Goal: Task Accomplishment & Management: Use online tool/utility

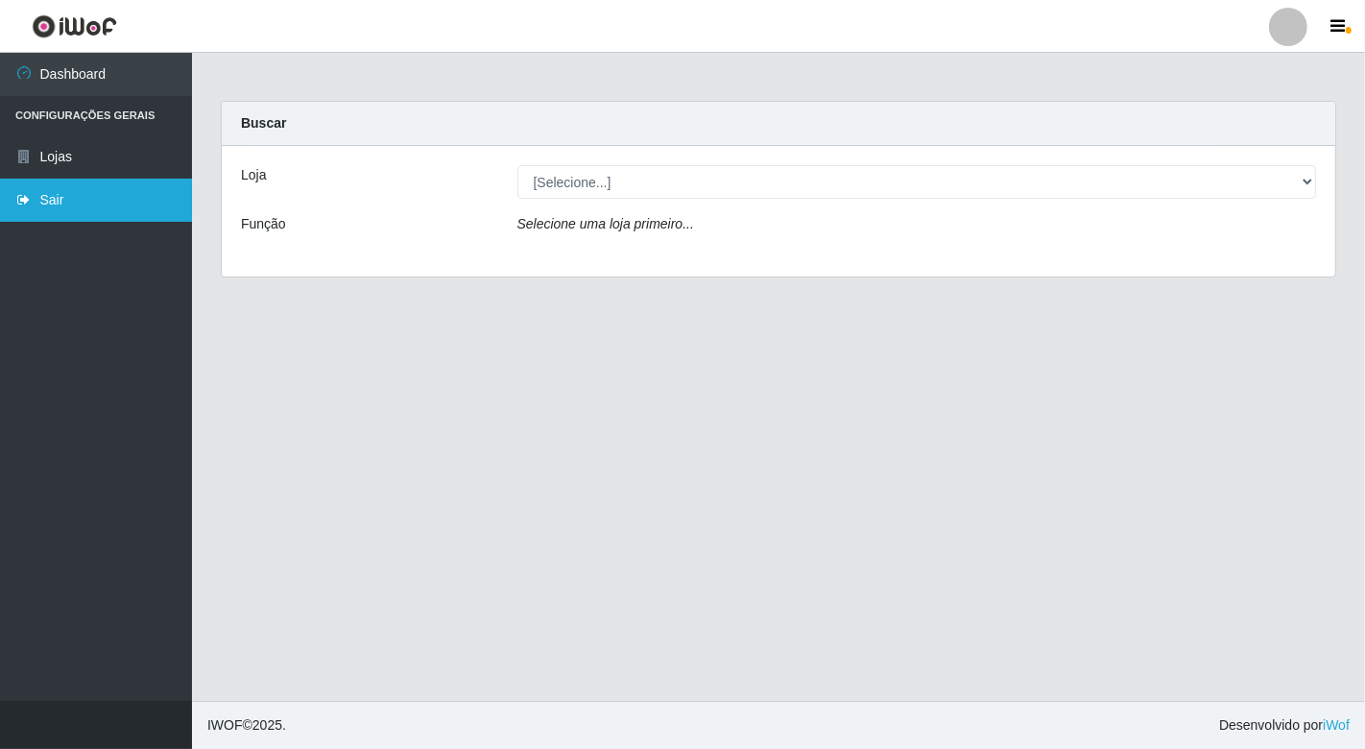
click at [48, 199] on link "Sair" at bounding box center [96, 200] width 192 height 43
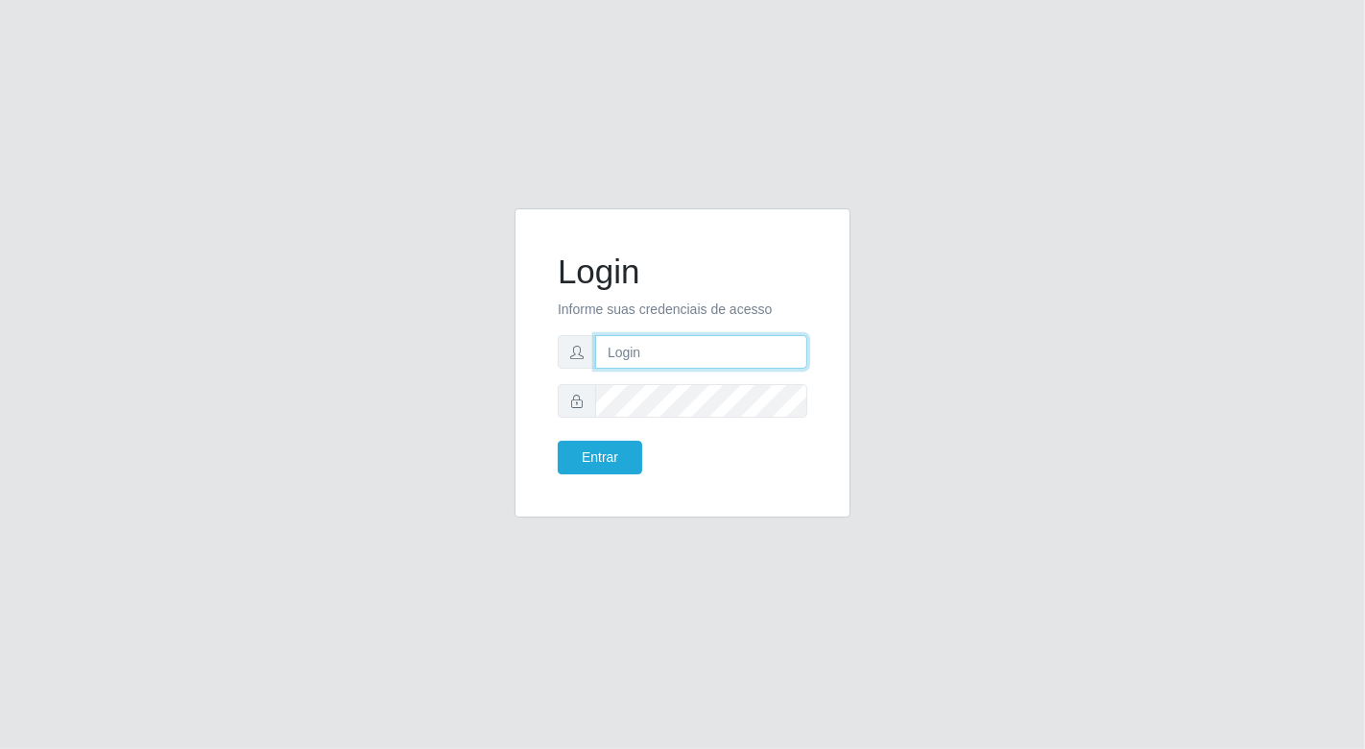
click at [653, 352] on input "text" at bounding box center [701, 352] width 212 height 34
type input "[EMAIL_ADDRESS][DOMAIN_NAME]"
click at [558, 441] on button "Entrar" at bounding box center [600, 458] width 85 height 34
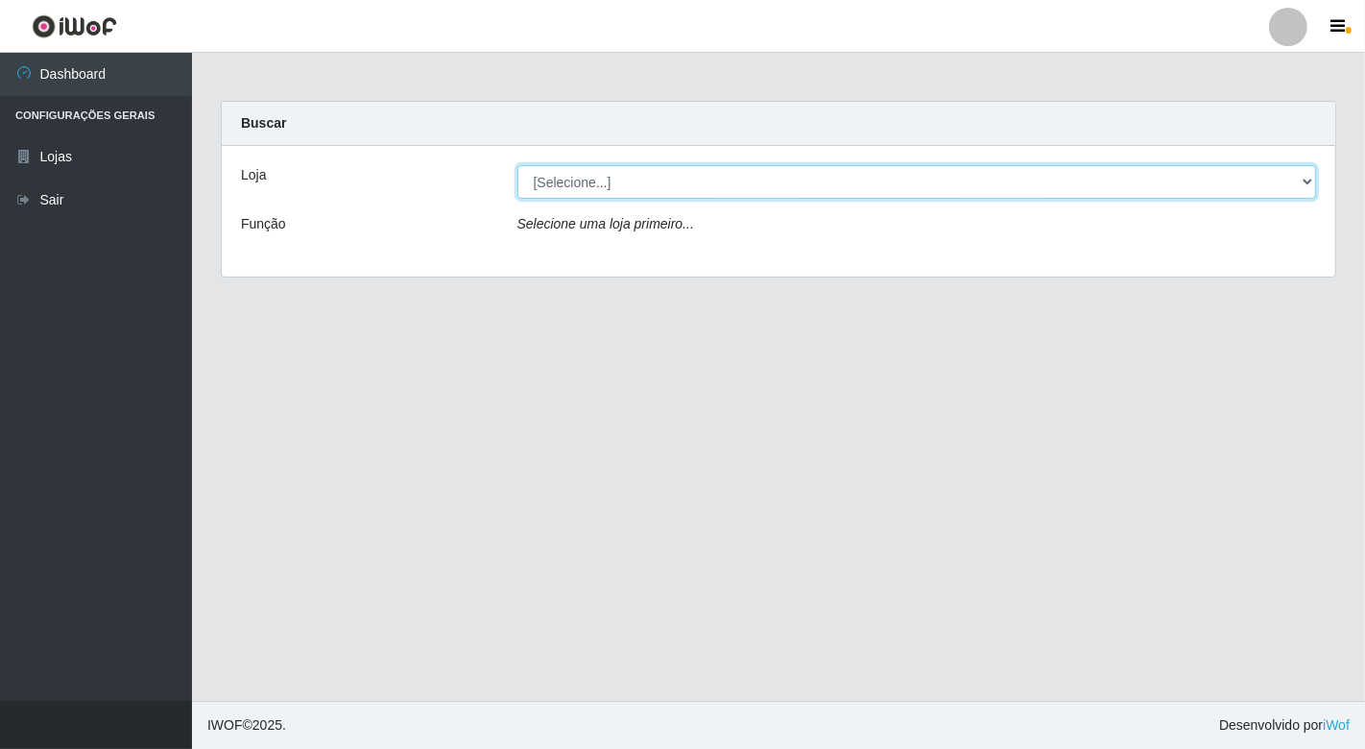
click at [1298, 179] on select "[Selecione...] Nordestão - [GEOGRAPHIC_DATA]" at bounding box center [918, 182] width 800 height 34
select select "454"
click at [518, 165] on select "[Selecione...] Nordestão - [GEOGRAPHIC_DATA]" at bounding box center [918, 182] width 800 height 34
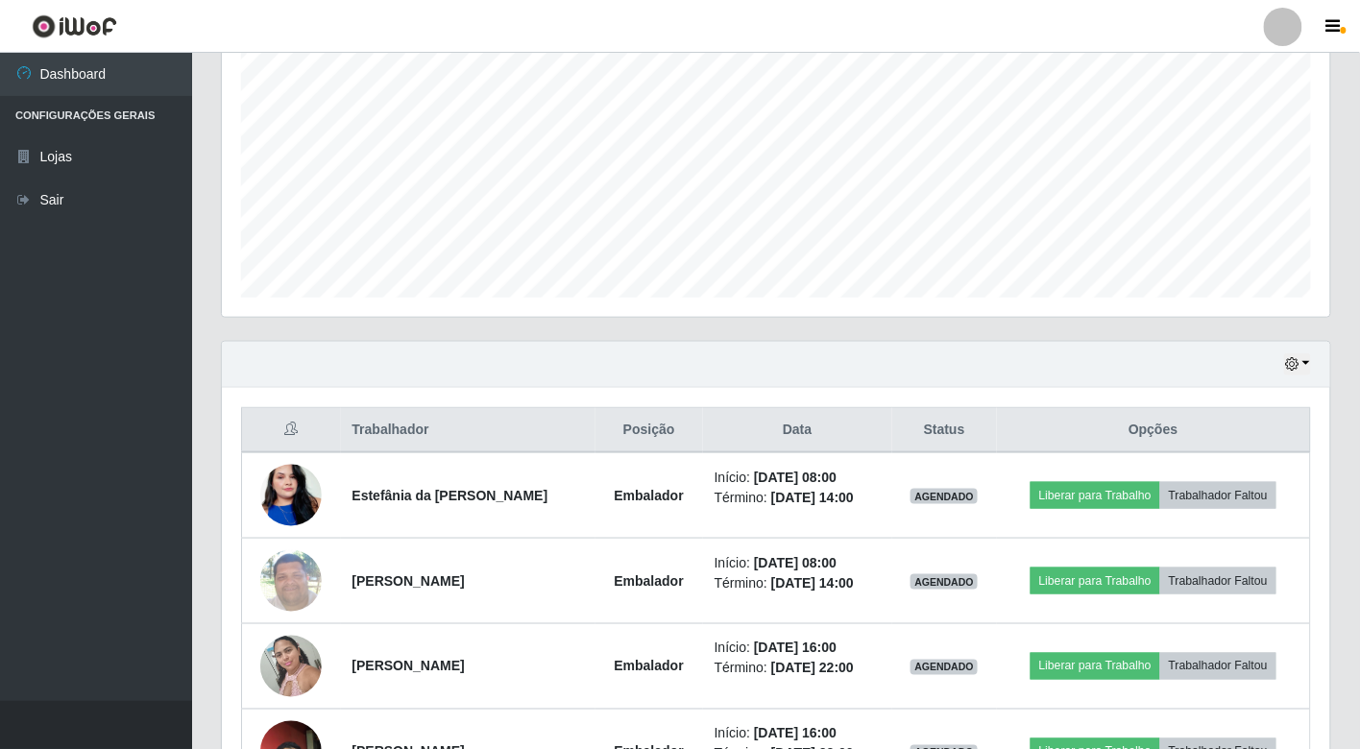
scroll to position [426, 0]
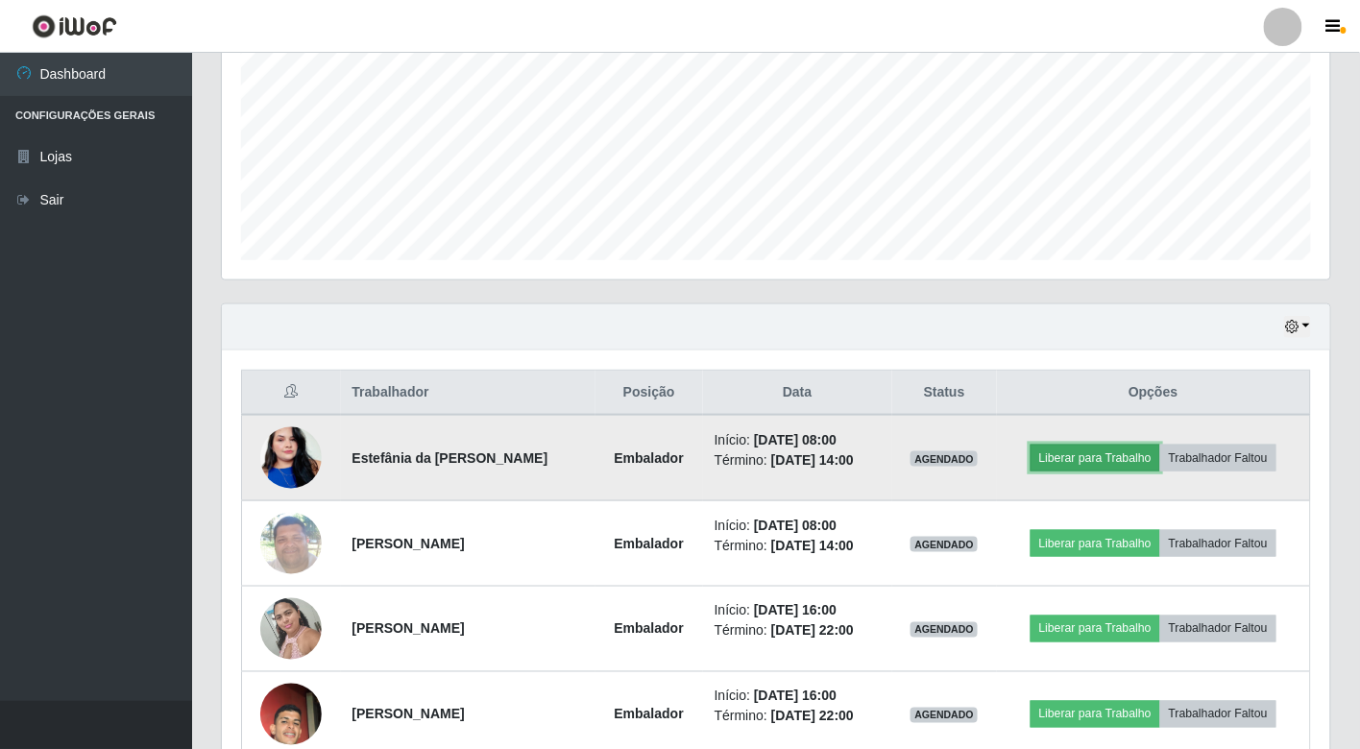
click at [1105, 449] on button "Liberar para Trabalho" at bounding box center [1095, 458] width 130 height 27
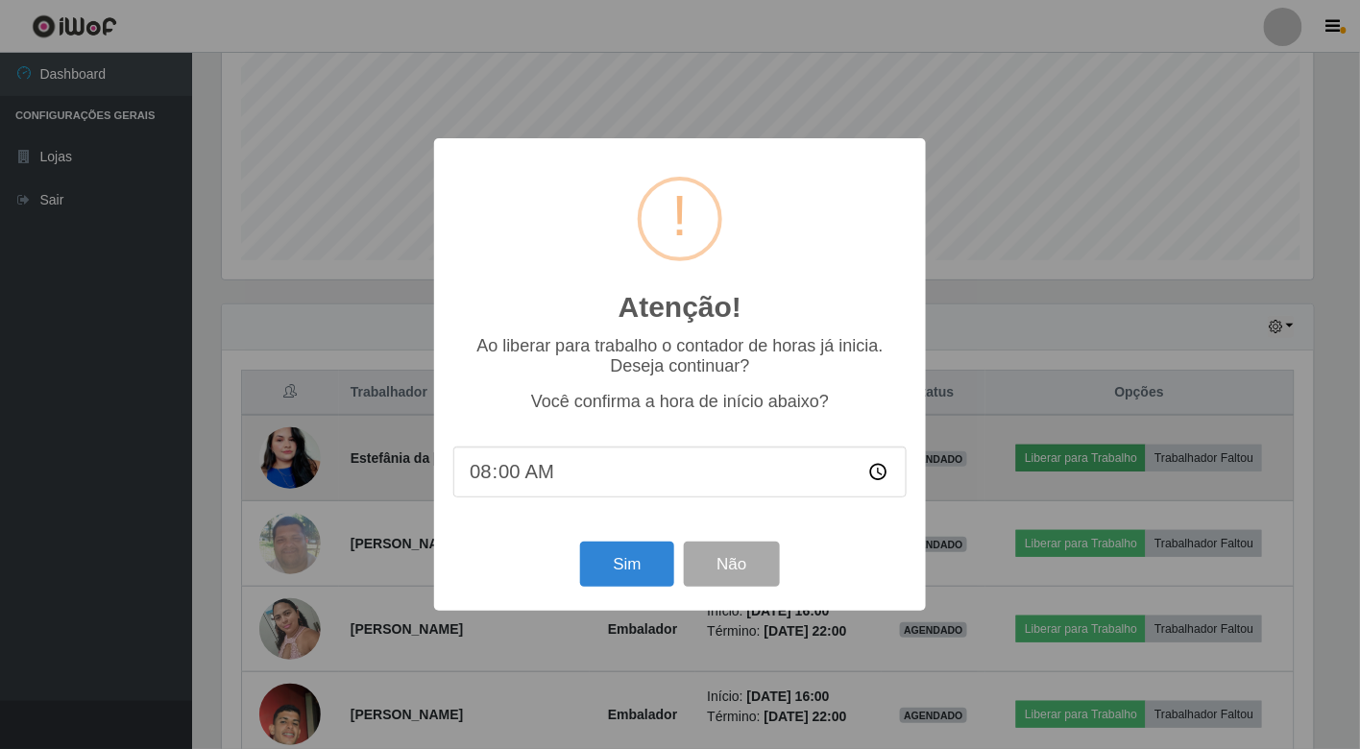
scroll to position [398, 1097]
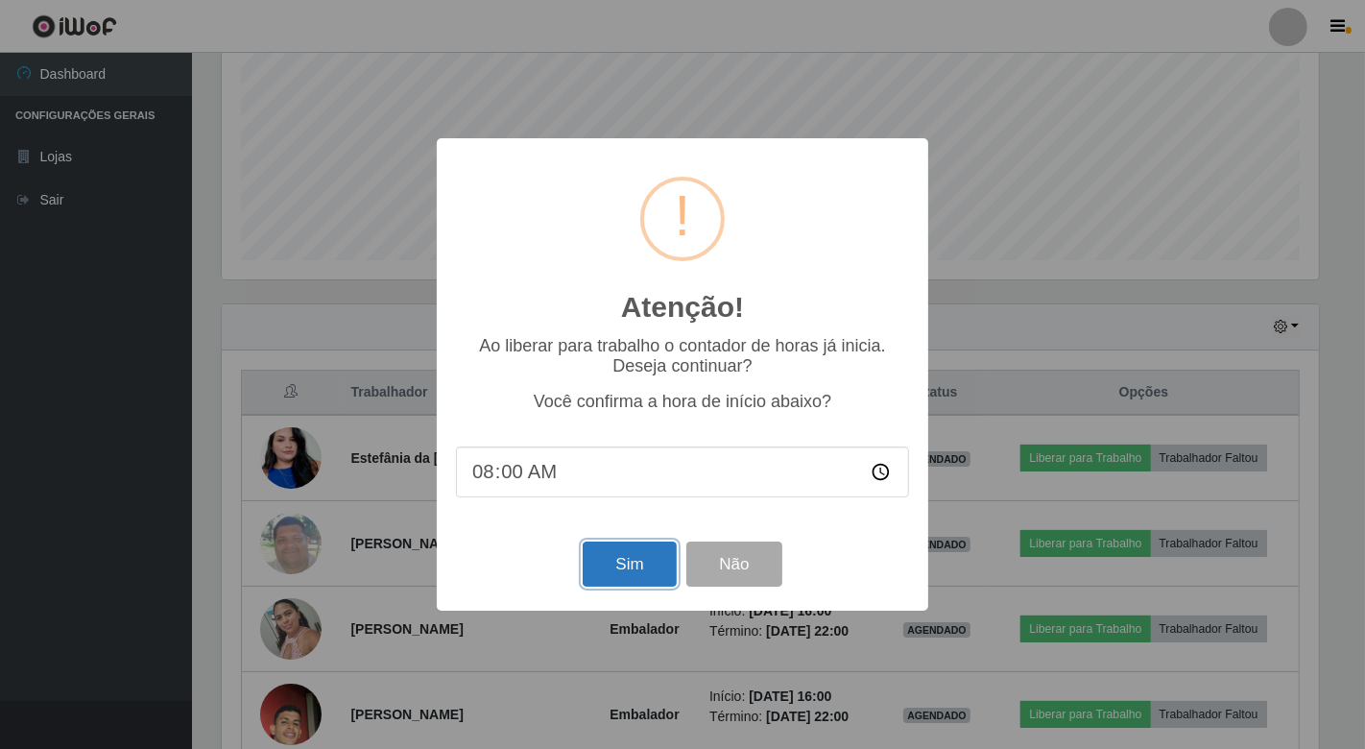
click at [625, 562] on button "Sim" at bounding box center [629, 564] width 93 height 45
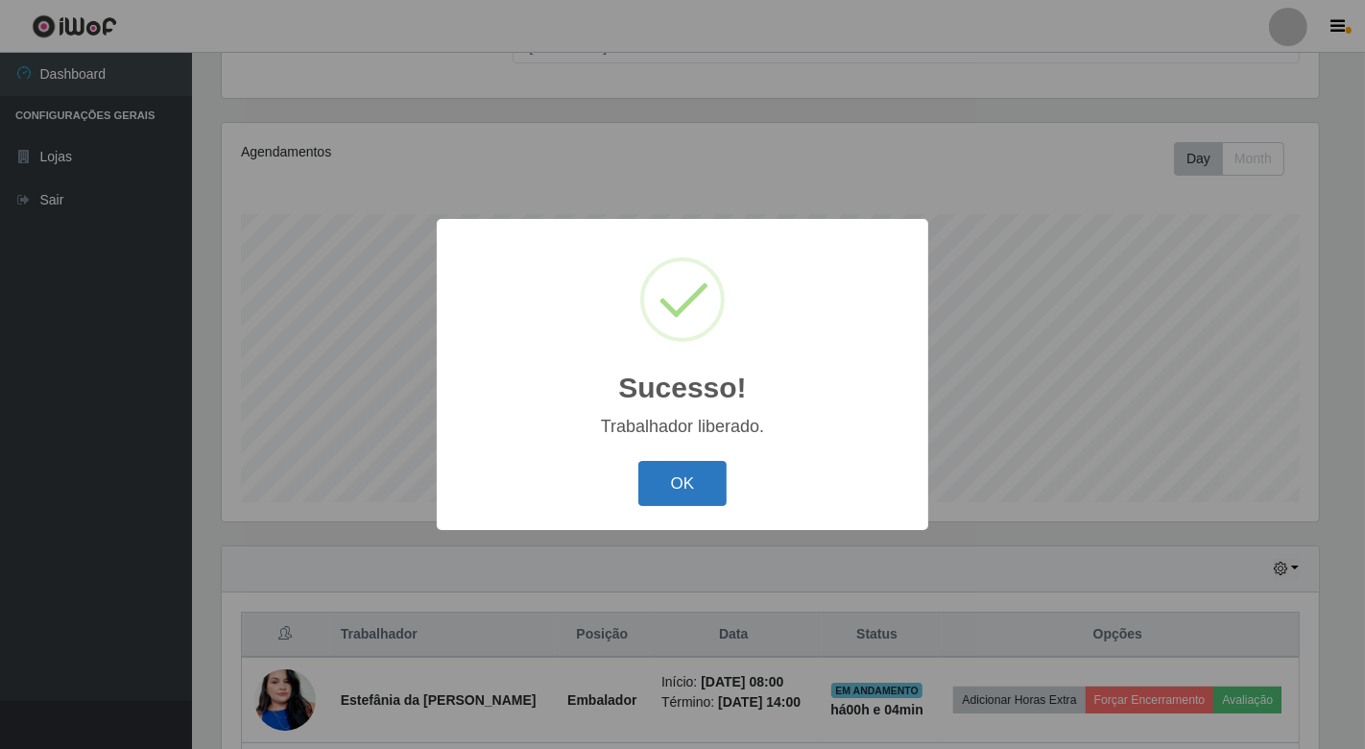
click at [677, 481] on button "OK" at bounding box center [683, 483] width 89 height 45
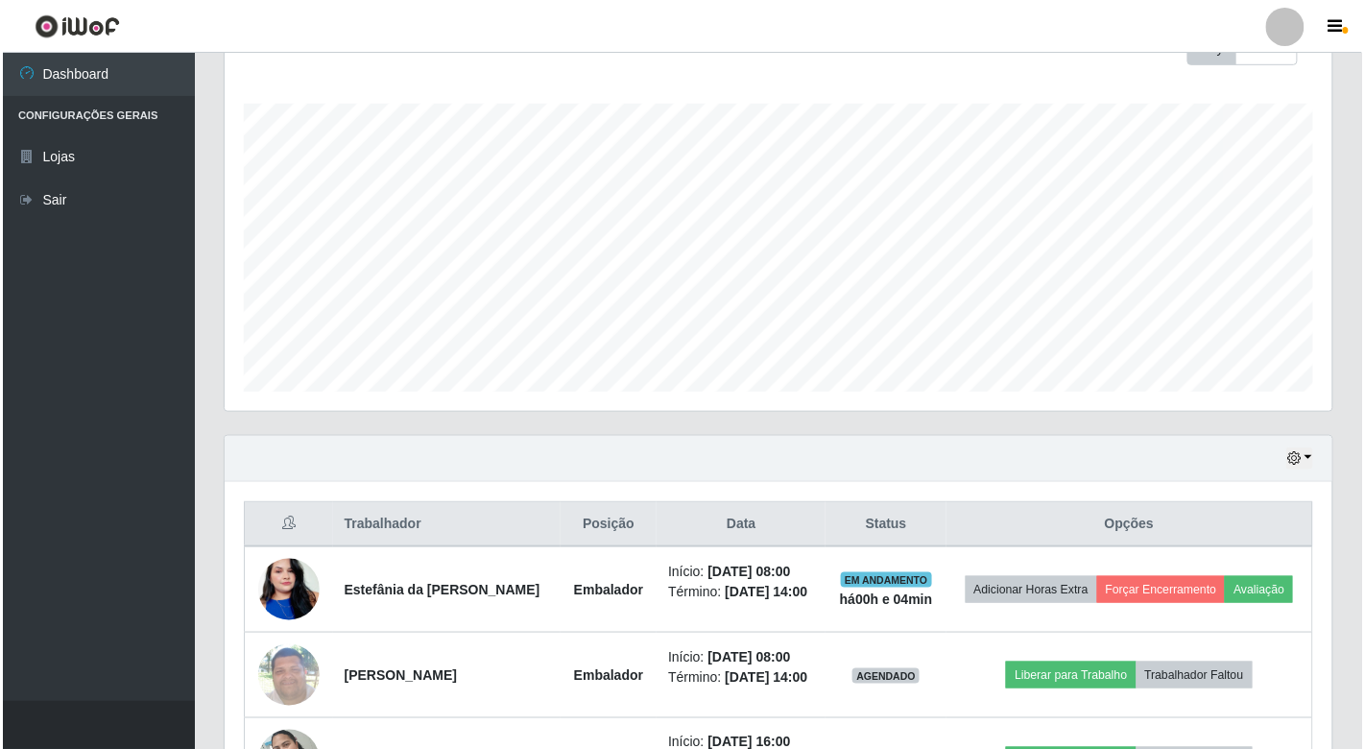
scroll to position [504, 0]
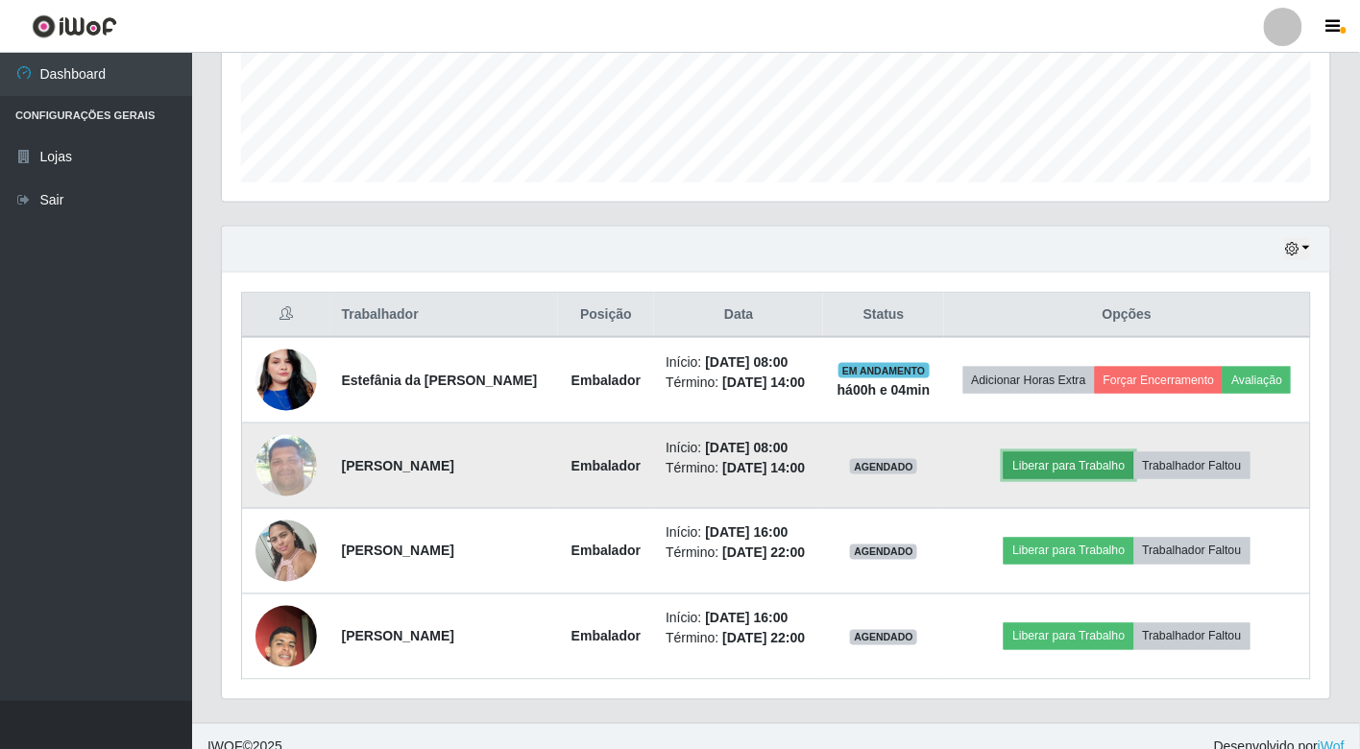
click at [1090, 466] on button "Liberar para Trabalho" at bounding box center [1068, 465] width 130 height 27
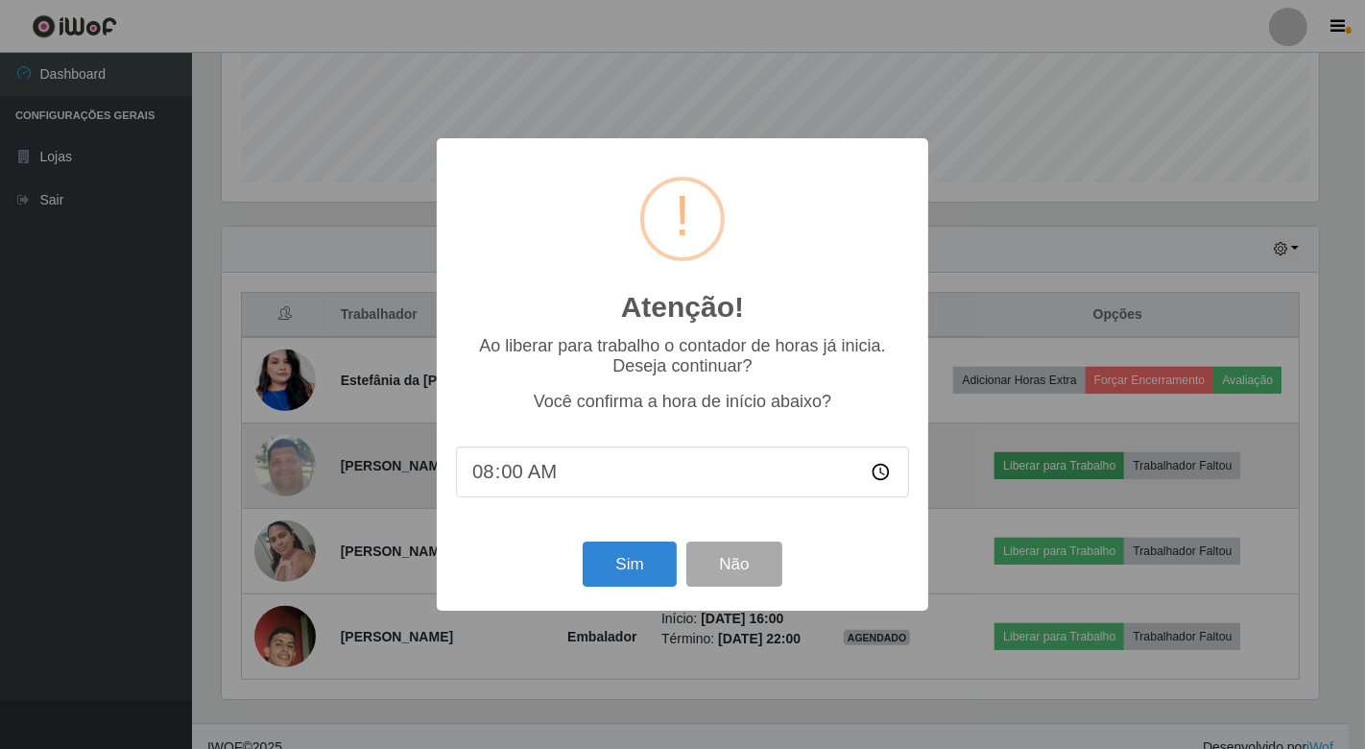
scroll to position [398, 1097]
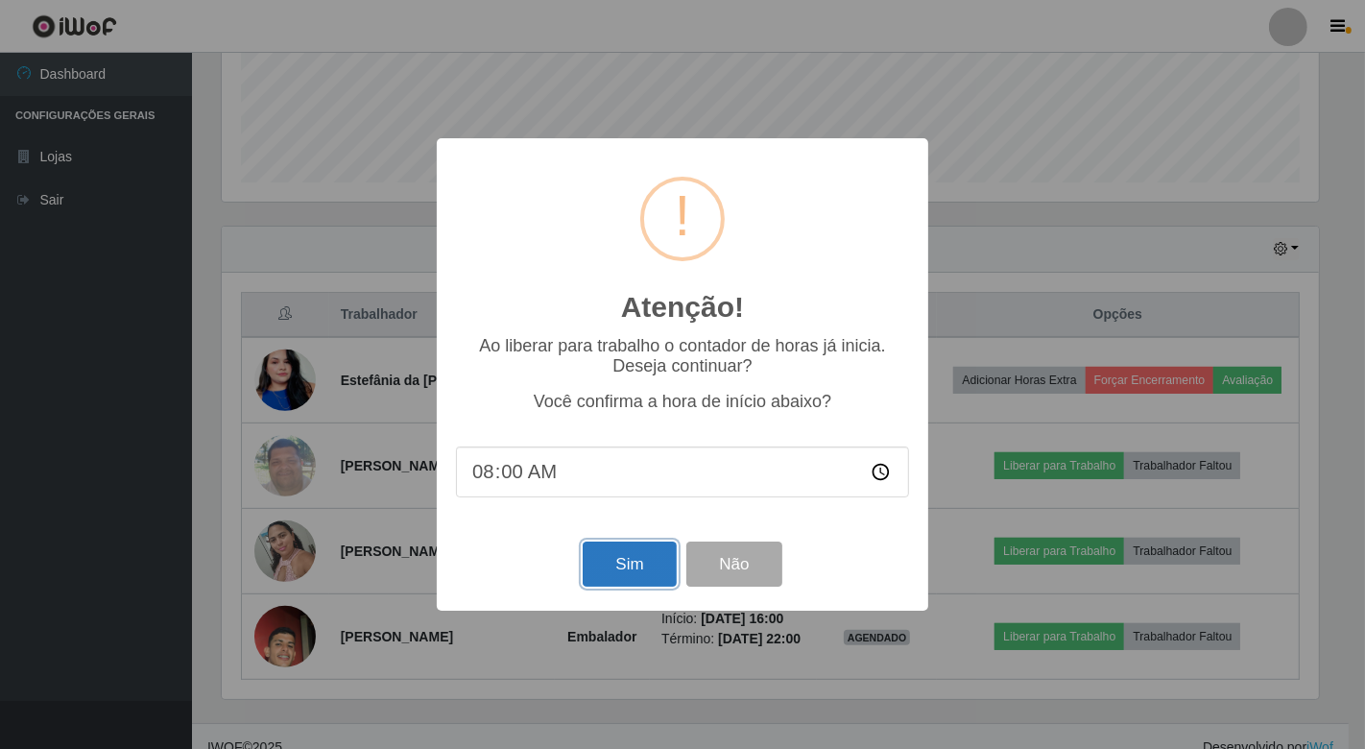
click at [621, 571] on button "Sim" at bounding box center [629, 564] width 93 height 45
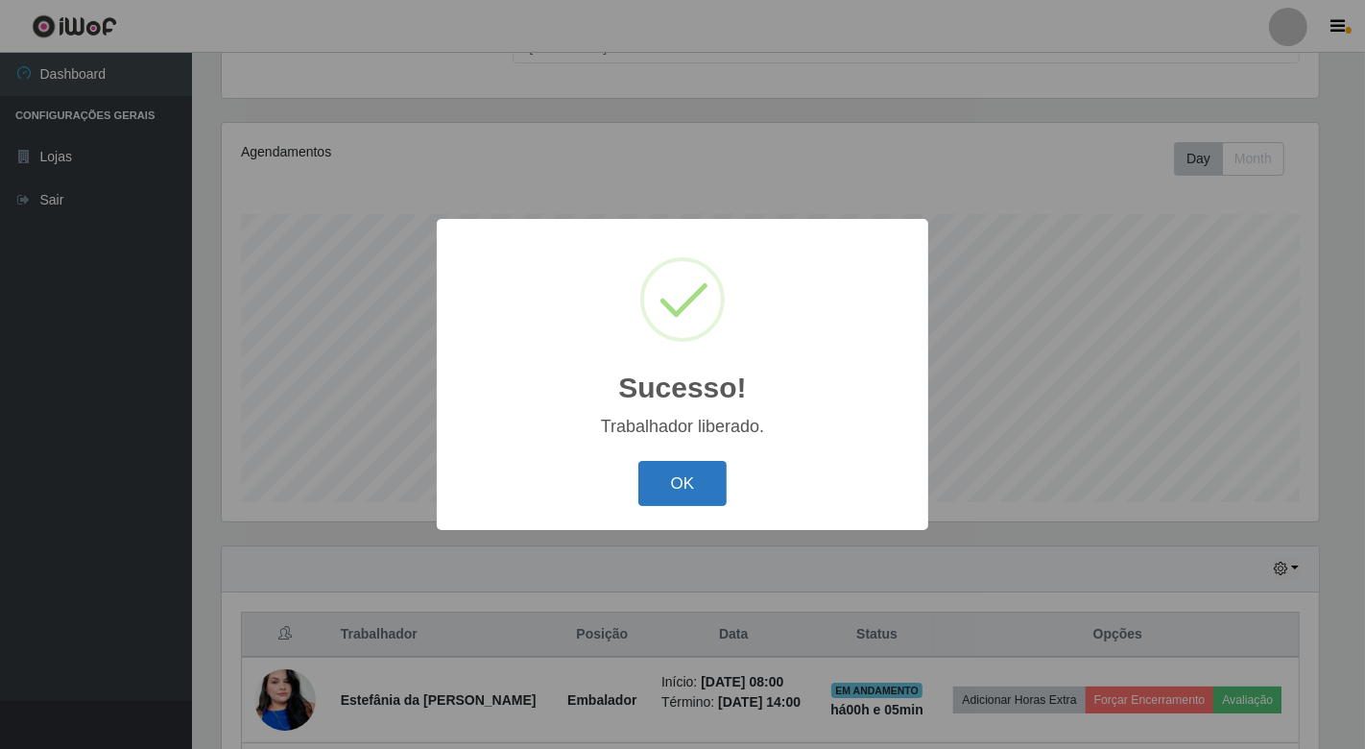
click at [669, 476] on button "OK" at bounding box center [683, 483] width 89 height 45
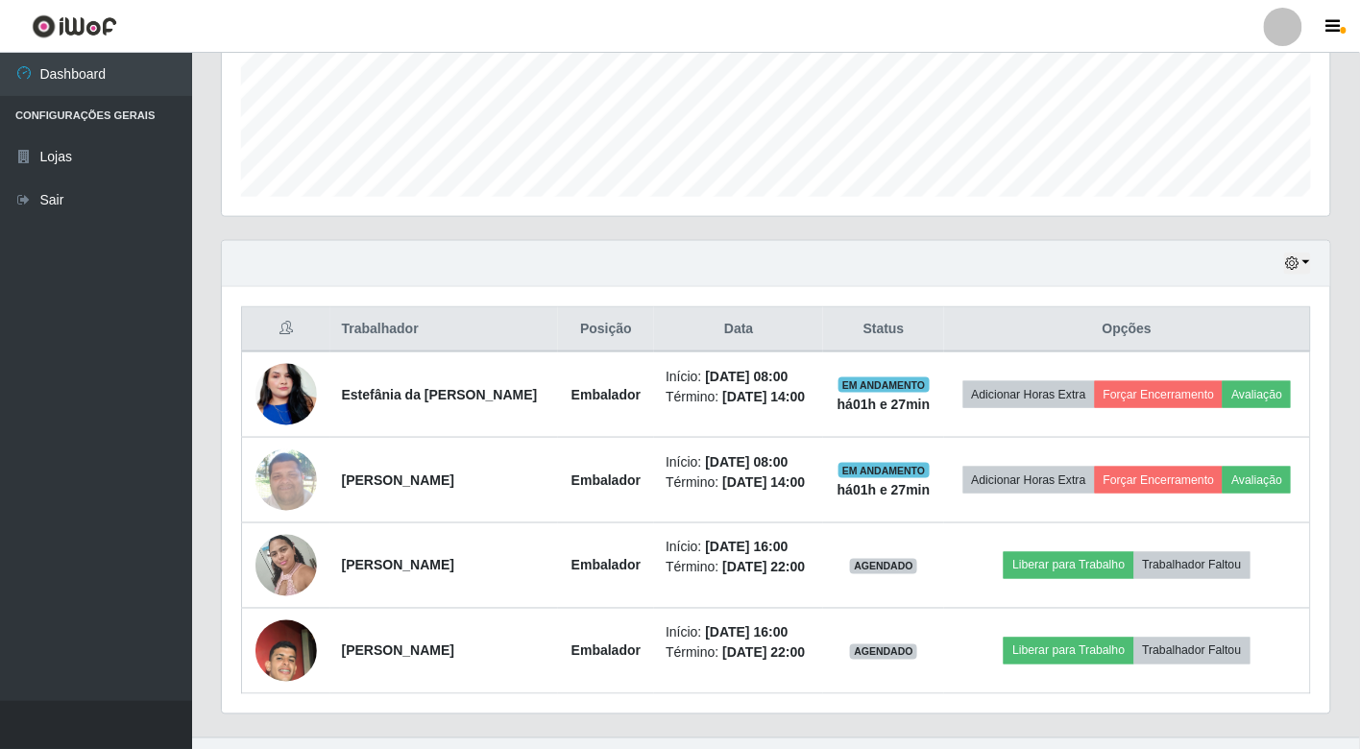
scroll to position [526, 0]
